Goal: Task Accomplishment & Management: Complete application form

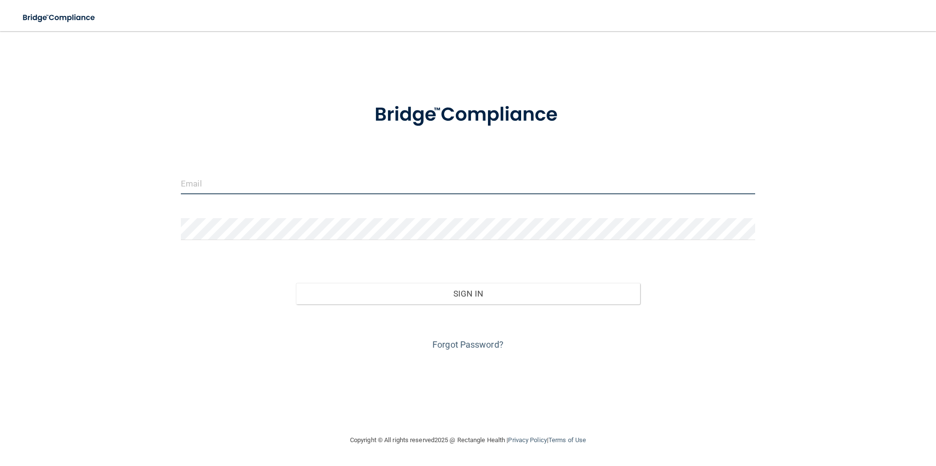
click at [245, 177] on input "email" at bounding box center [468, 184] width 574 height 22
type input "[PERSON_NAME][EMAIL_ADDRESS][DOMAIN_NAME]"
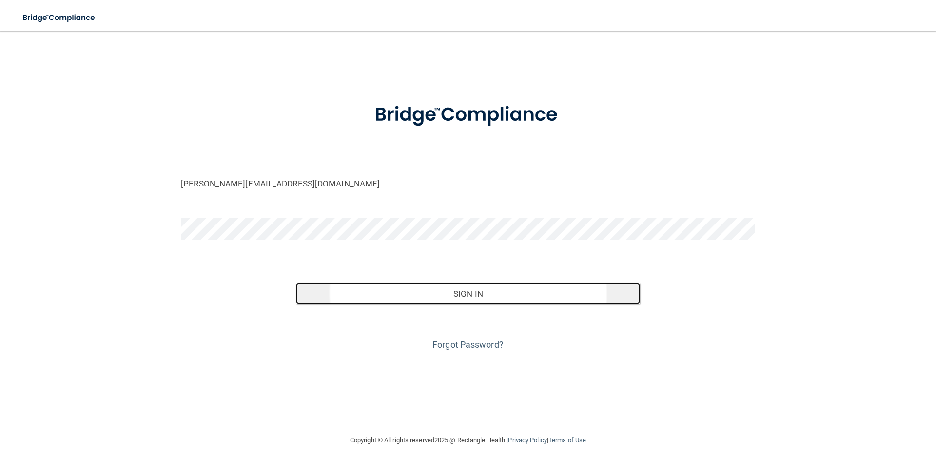
click at [472, 290] on button "Sign In" at bounding box center [468, 293] width 345 height 21
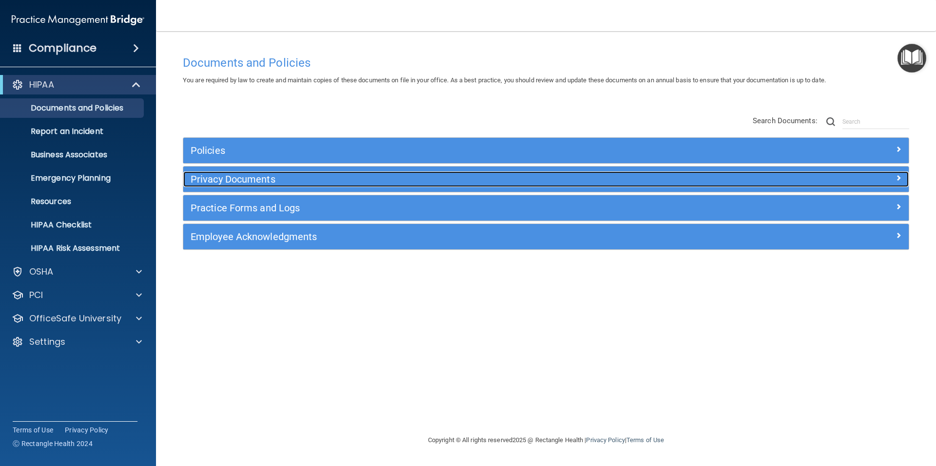
click at [202, 181] on h5 "Privacy Documents" at bounding box center [455, 179] width 529 height 11
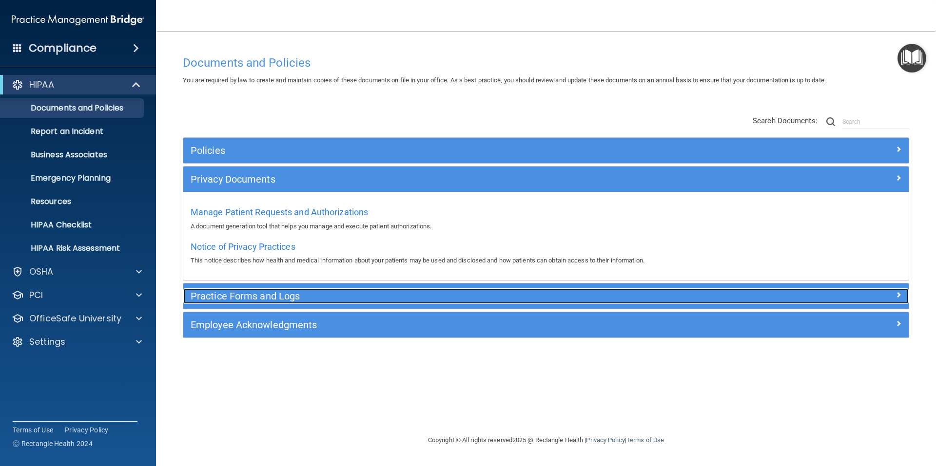
click at [211, 296] on h5 "Practice Forms and Logs" at bounding box center [455, 296] width 529 height 11
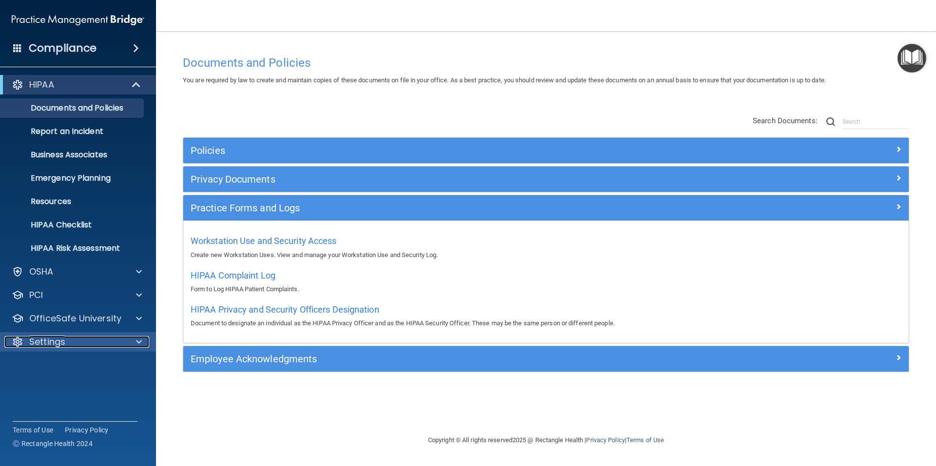
click at [54, 341] on p "Settings" at bounding box center [47, 342] width 36 height 12
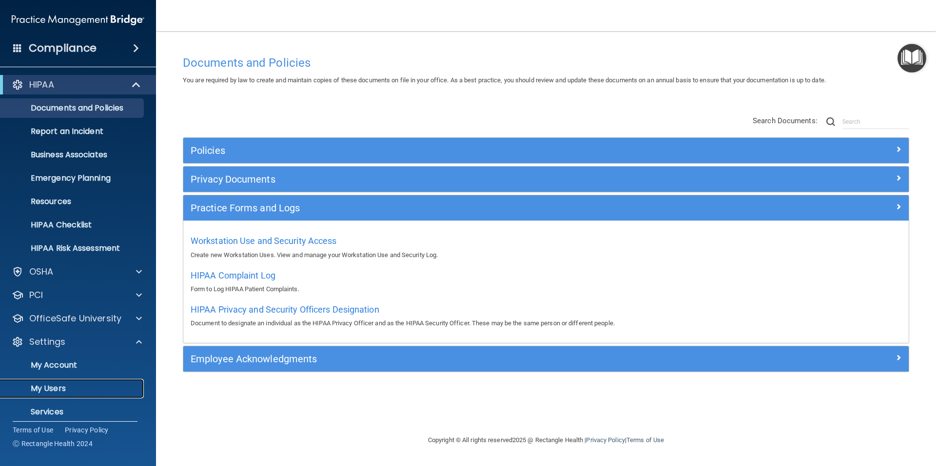
click at [53, 384] on p "My Users" at bounding box center [72, 389] width 133 height 10
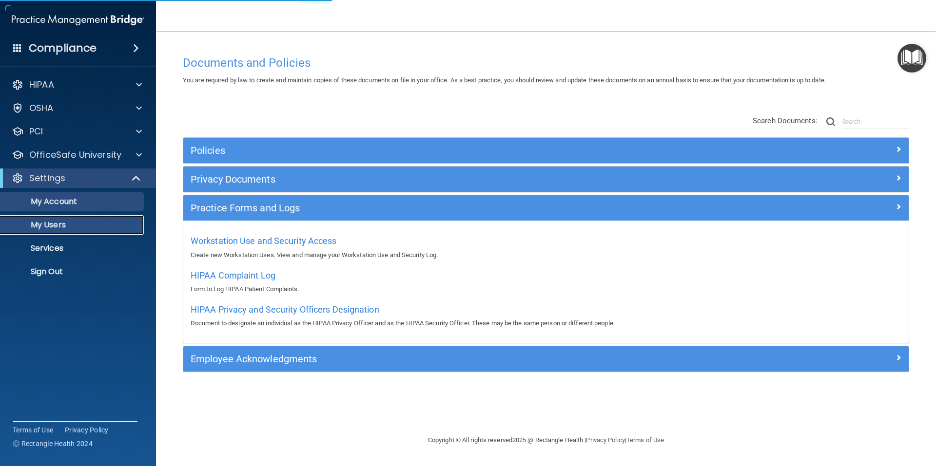
select select "20"
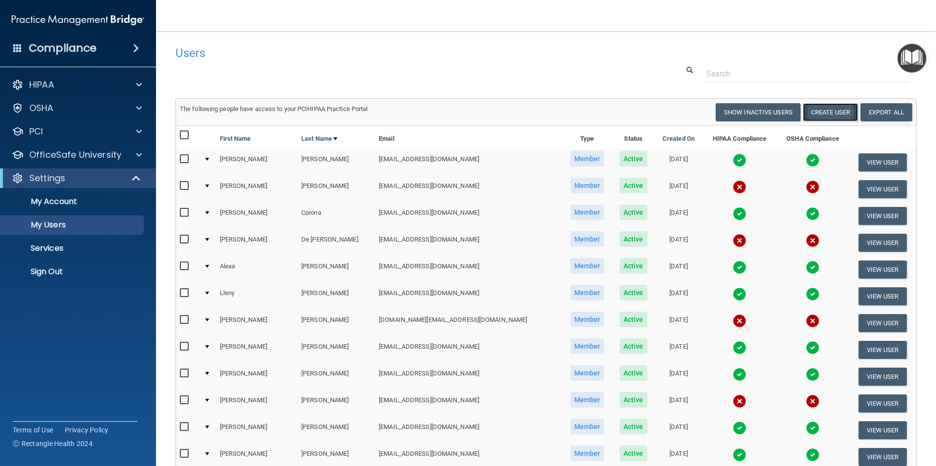
click at [819, 108] on button "Create User" at bounding box center [830, 112] width 55 height 18
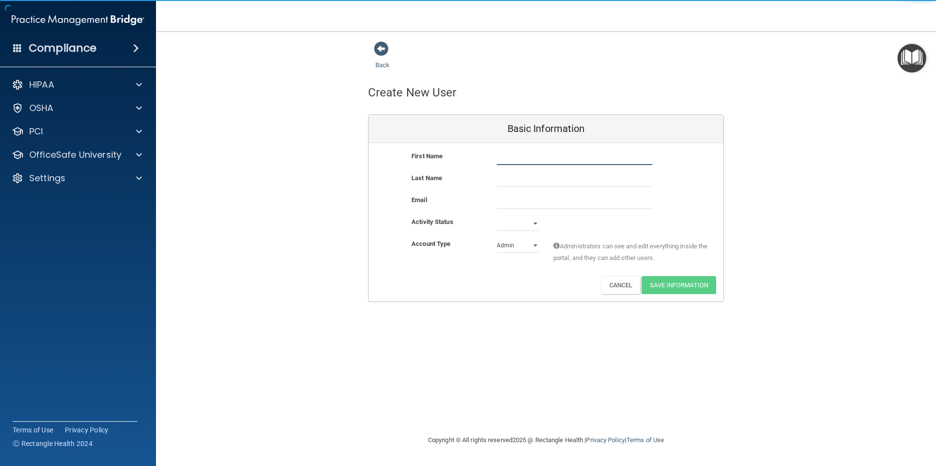
click at [523, 157] on input "text" at bounding box center [574, 158] width 155 height 15
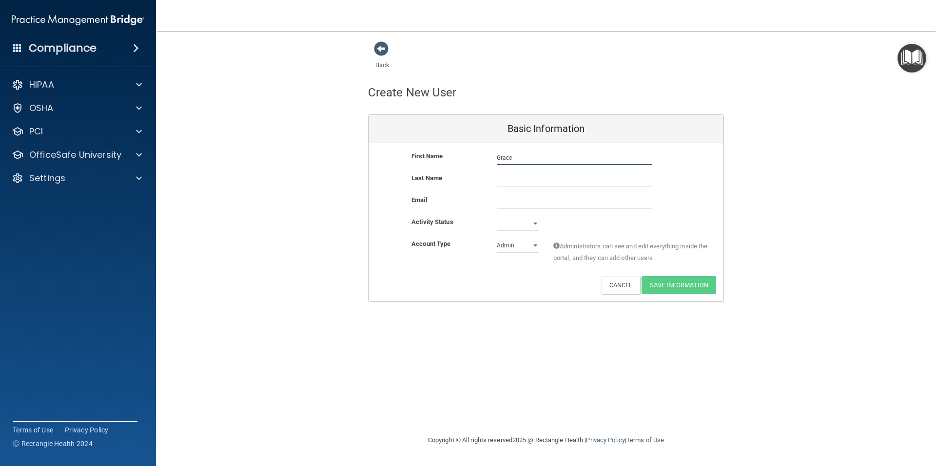
type input "Grace"
type input "[PERSON_NAME]"
paste input "[EMAIL_ADDRESS][DOMAIN_NAME]"
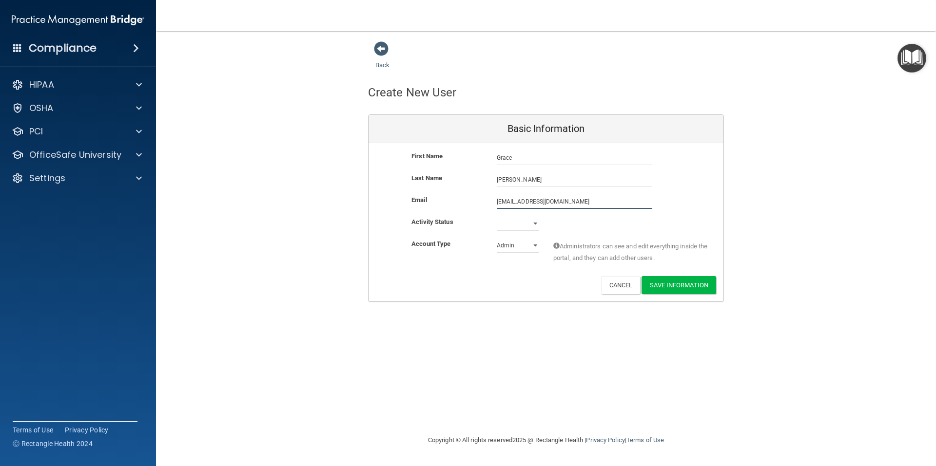
type input "[EMAIL_ADDRESS][DOMAIN_NAME]"
click at [521, 231] on select "Active Inactive" at bounding box center [518, 223] width 42 height 15
select select "active"
click at [497, 216] on select "Active Inactive" at bounding box center [518, 223] width 42 height 15
click at [515, 246] on select "Admin Member" at bounding box center [518, 245] width 42 height 15
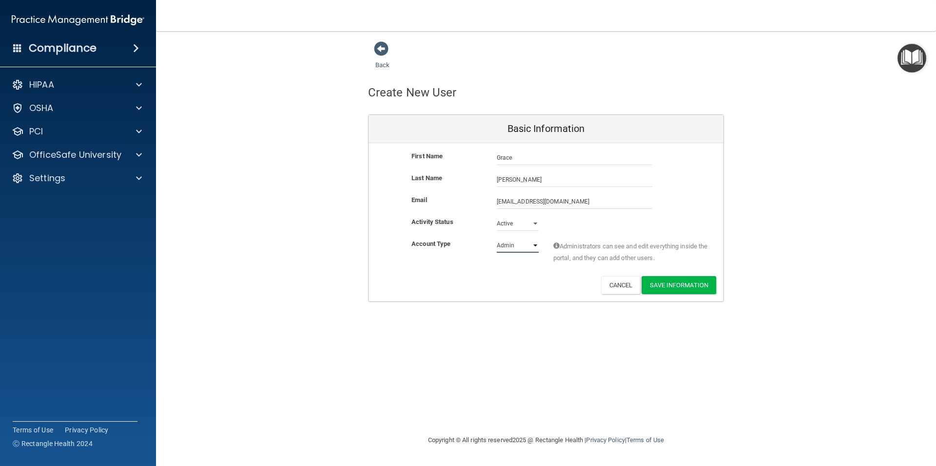
select select "practice_member"
click at [497, 238] on select "Admin Member" at bounding box center [518, 245] width 42 height 15
click at [674, 284] on button "Save Information" at bounding box center [678, 285] width 75 height 18
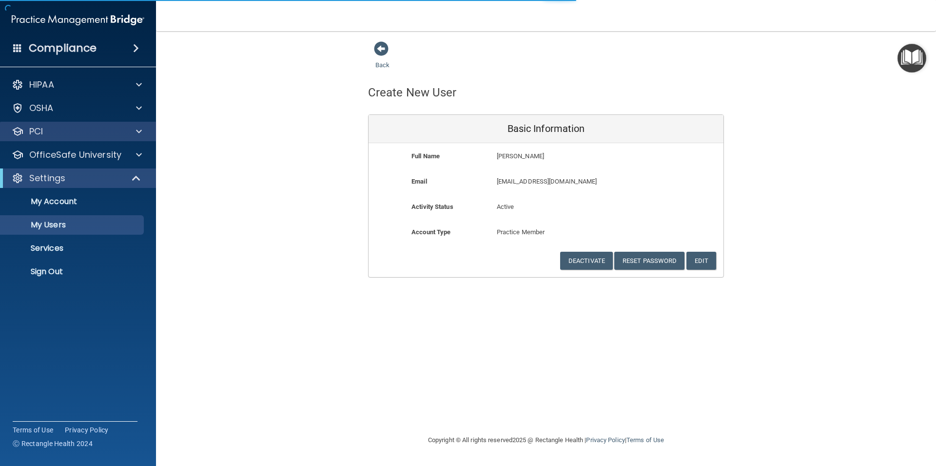
select select "20"
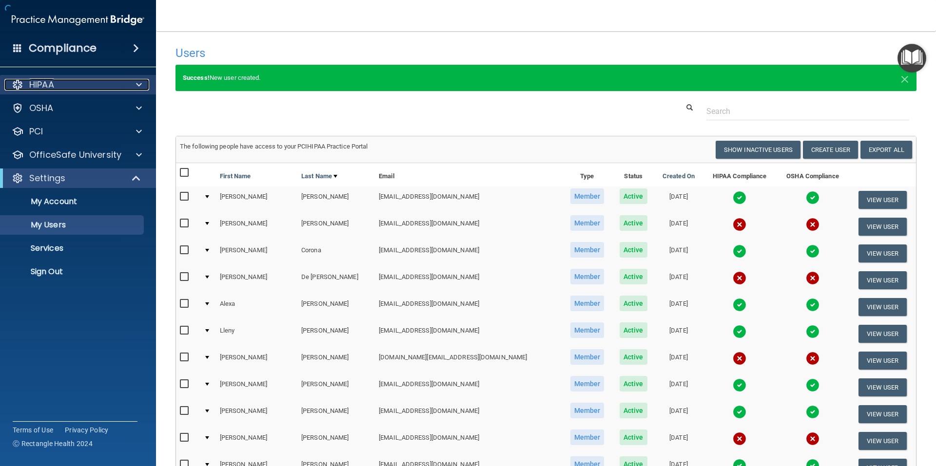
click at [38, 87] on p "HIPAA" at bounding box center [41, 85] width 25 height 12
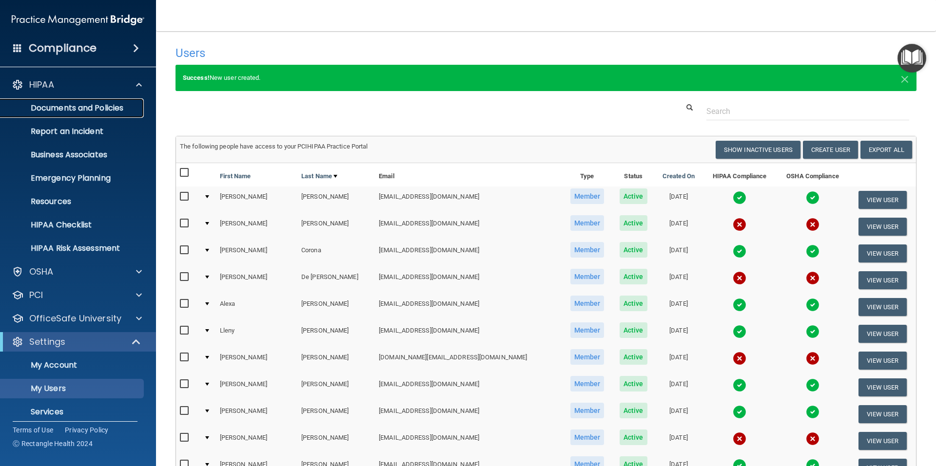
click at [42, 106] on p "Documents and Policies" at bounding box center [72, 108] width 133 height 10
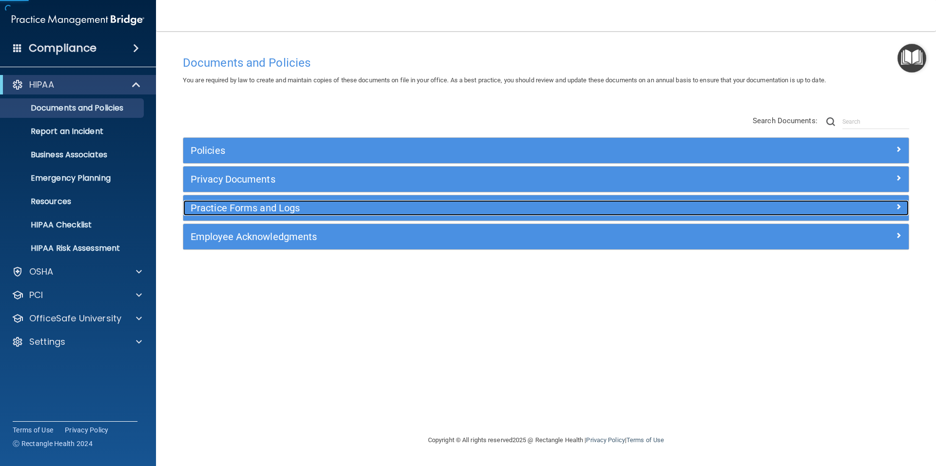
click at [230, 208] on h5 "Practice Forms and Logs" at bounding box center [455, 208] width 529 height 11
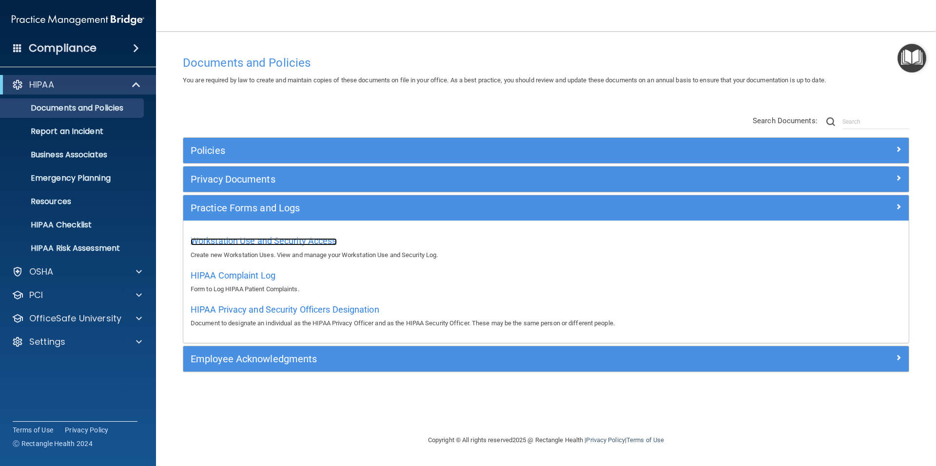
click at [247, 242] on span "Workstation Use and Security Access" at bounding box center [264, 241] width 146 height 10
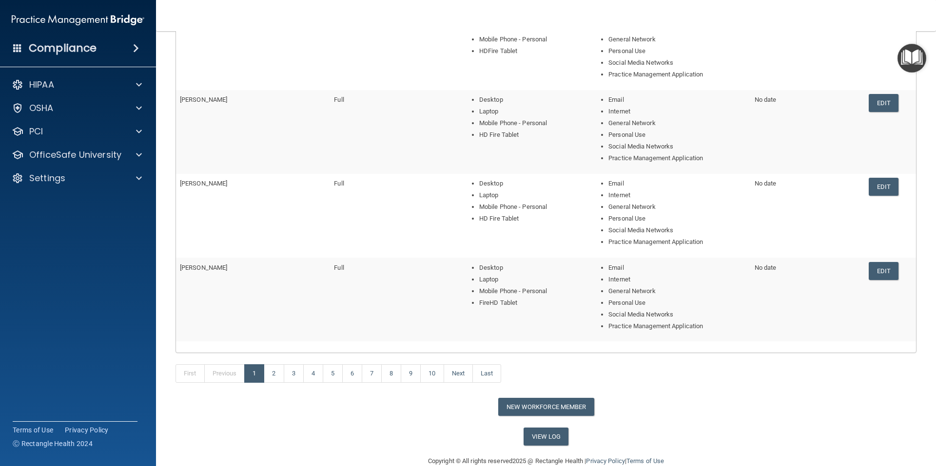
scroll to position [288, 0]
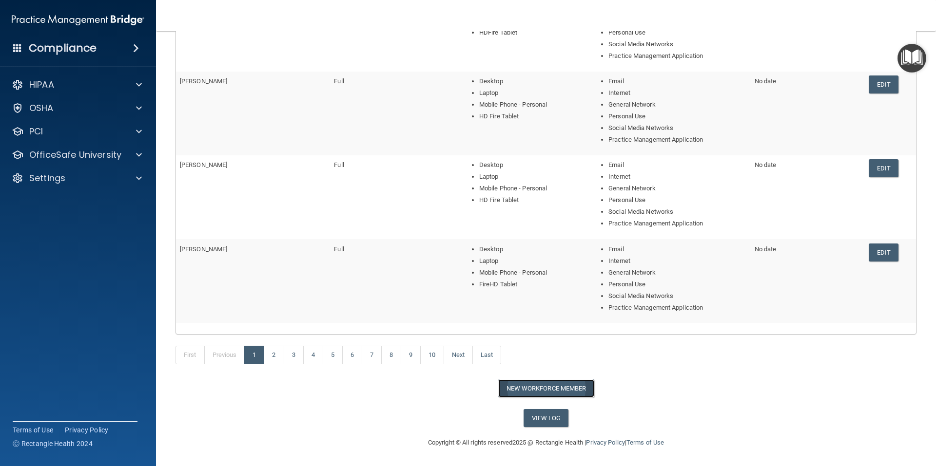
click at [540, 390] on button "New Workforce Member" at bounding box center [546, 389] width 96 height 18
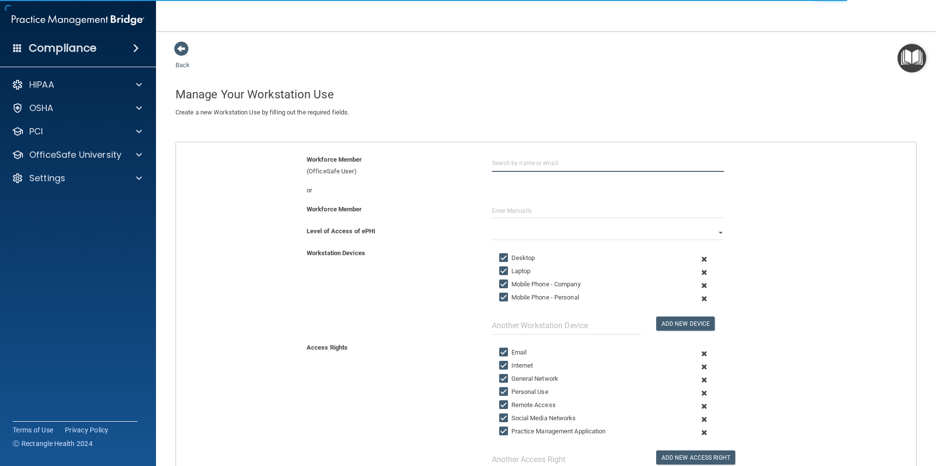
click at [512, 164] on input "text" at bounding box center [608, 163] width 232 height 18
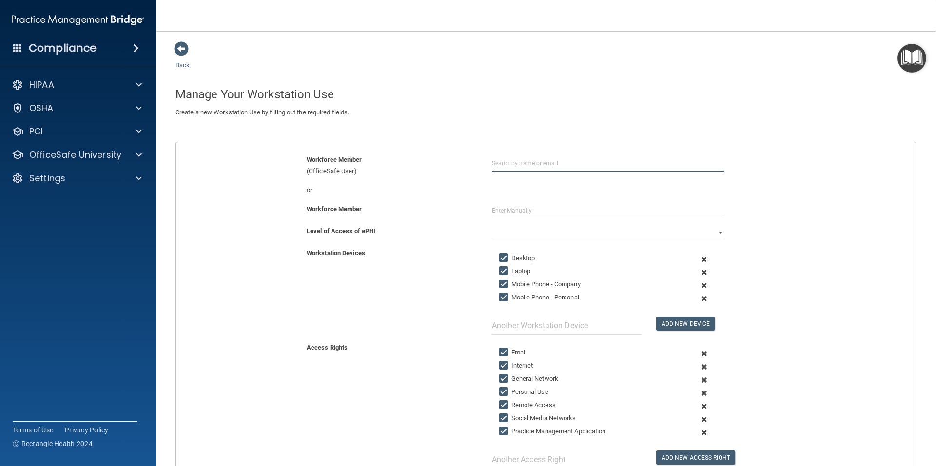
click at [501, 162] on input "text" at bounding box center [608, 163] width 232 height 18
paste input "[EMAIL_ADDRESS][DOMAIN_NAME]"
click at [518, 211] on input "text" at bounding box center [608, 211] width 232 height 15
drag, startPoint x: 517, startPoint y: 201, endPoint x: 515, endPoint y: 206, distance: 5.6
click at [516, 206] on form "Workforce Member (OfficeSafe User) [EMAIL_ADDRESS][DOMAIN_NAME] [PERSON_NAME] […" at bounding box center [546, 348] width 740 height 389
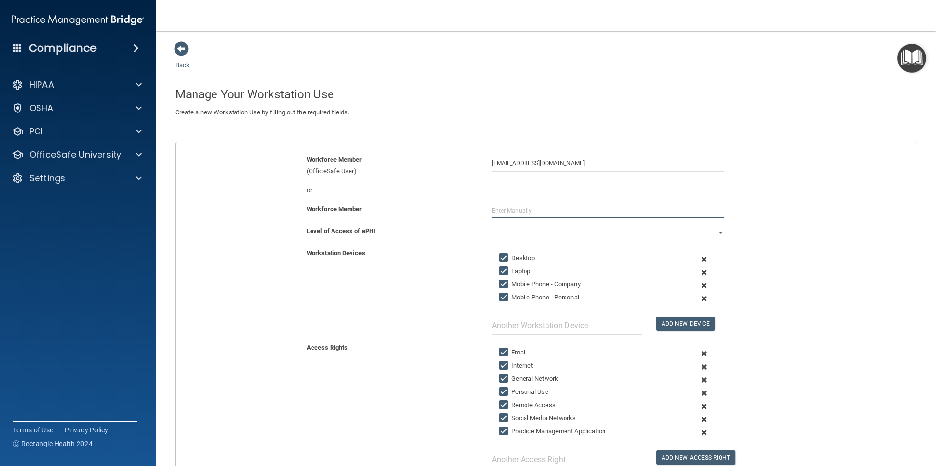
click at [514, 209] on input "text" at bounding box center [608, 211] width 232 height 15
click at [510, 163] on input "[EMAIL_ADDRESS][DOMAIN_NAME]" at bounding box center [608, 163] width 232 height 18
click at [530, 188] on div "[PERSON_NAME]" at bounding box center [526, 187] width 47 height 8
type input "[PERSON_NAME]"
click at [539, 167] on input "[PERSON_NAME]" at bounding box center [608, 163] width 232 height 18
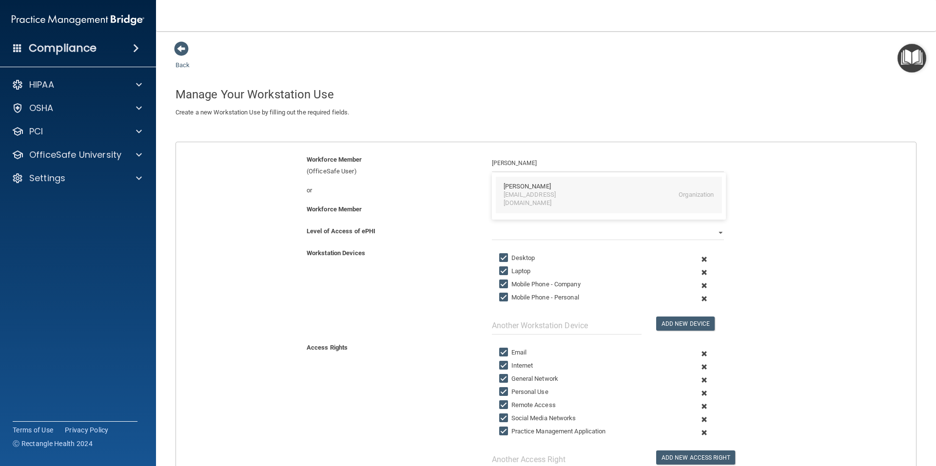
click at [531, 195] on div "[EMAIL_ADDRESS][DOMAIN_NAME]" at bounding box center [545, 199] width 84 height 17
click at [499, 234] on select "Full Limited None" at bounding box center [608, 233] width 232 height 15
select select "0"
click at [492, 226] on select "Full Limited None" at bounding box center [608, 233] width 232 height 15
click at [698, 286] on span at bounding box center [704, 285] width 24 height 13
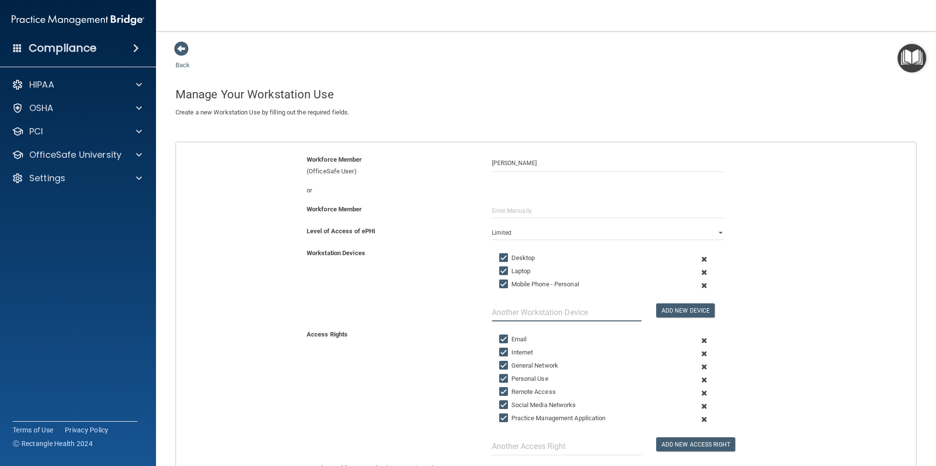
drag, startPoint x: 504, startPoint y: 314, endPoint x: 518, endPoint y: 314, distance: 13.2
click at [506, 314] on input "text" at bounding box center [567, 313] width 150 height 18
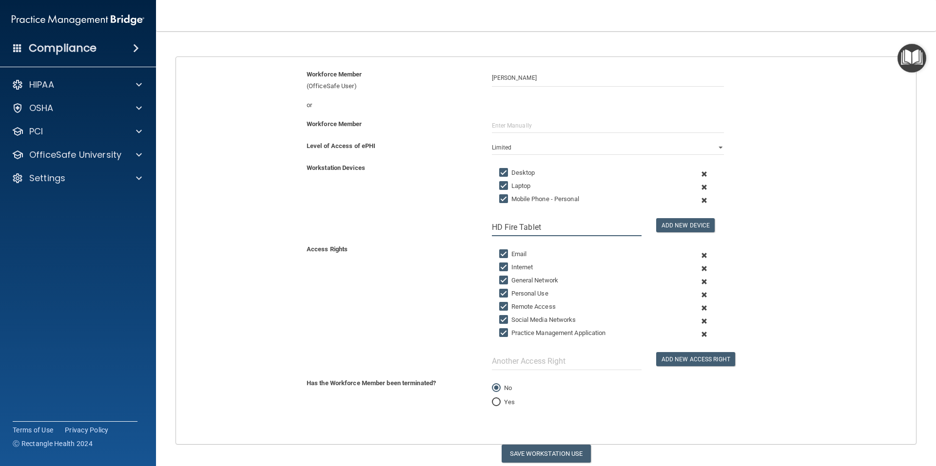
scroll to position [97, 0]
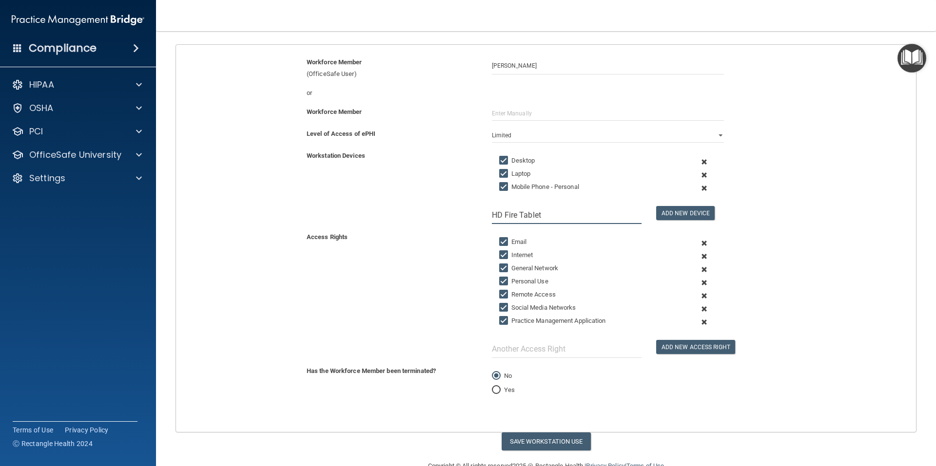
type input "HD Fire Tablet"
drag, startPoint x: 499, startPoint y: 295, endPoint x: 510, endPoint y: 298, distance: 11.1
click at [500, 295] on input "Remote Access" at bounding box center [504, 295] width 11 height 8
checkbox input "false"
click at [660, 213] on button "Add New Device" at bounding box center [685, 213] width 58 height 14
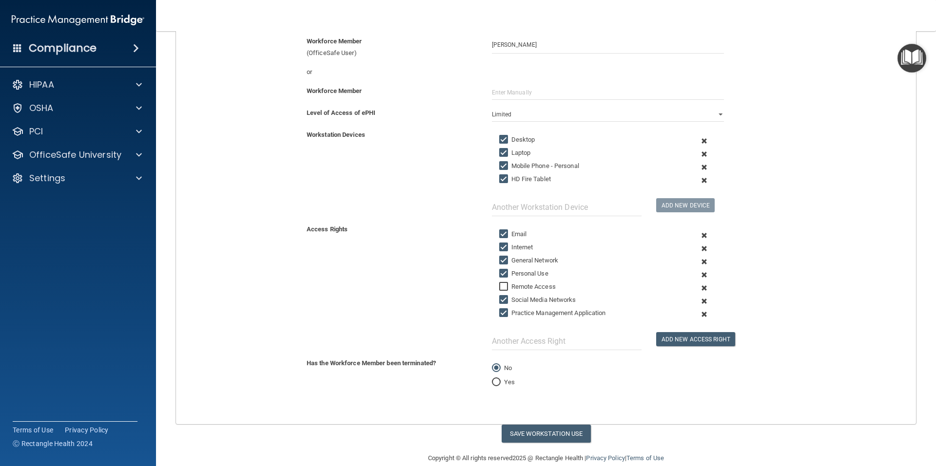
scroll to position [134, 0]
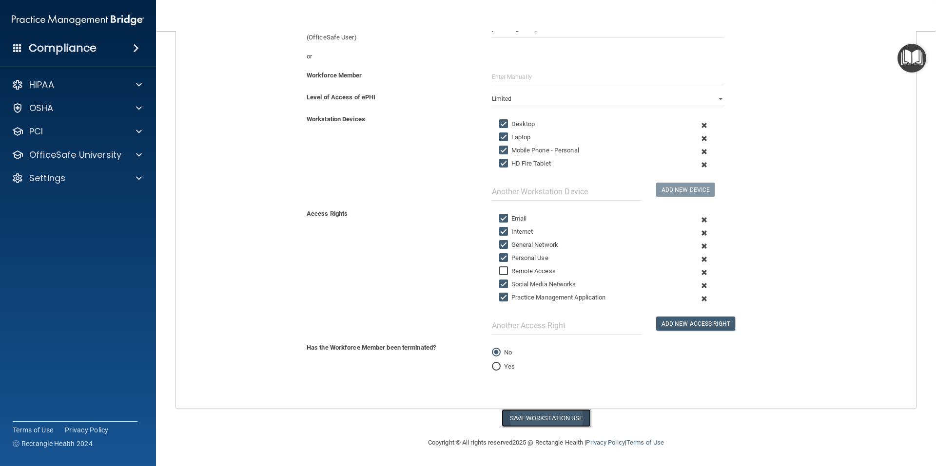
click at [540, 413] on button "Save Workstation Use" at bounding box center [545, 418] width 89 height 18
select select "? string:Full ?"
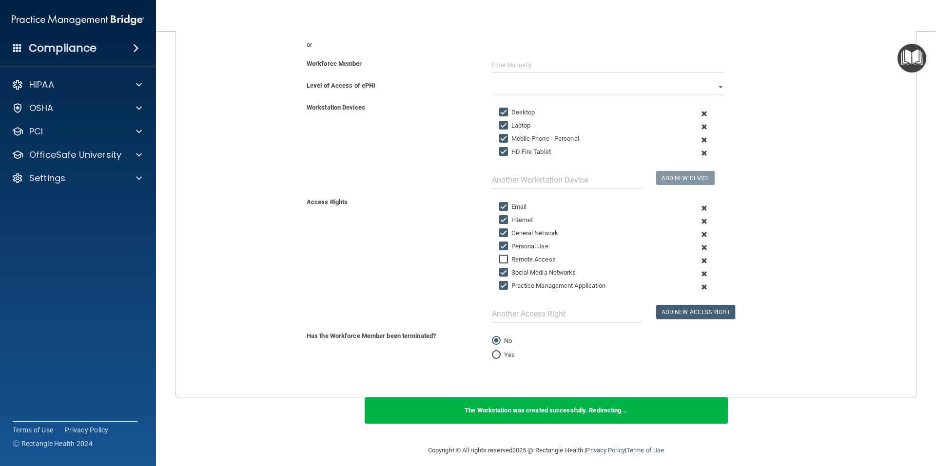
scroll to position [154, 0]
